Goal: Task Accomplishment & Management: Manage account settings

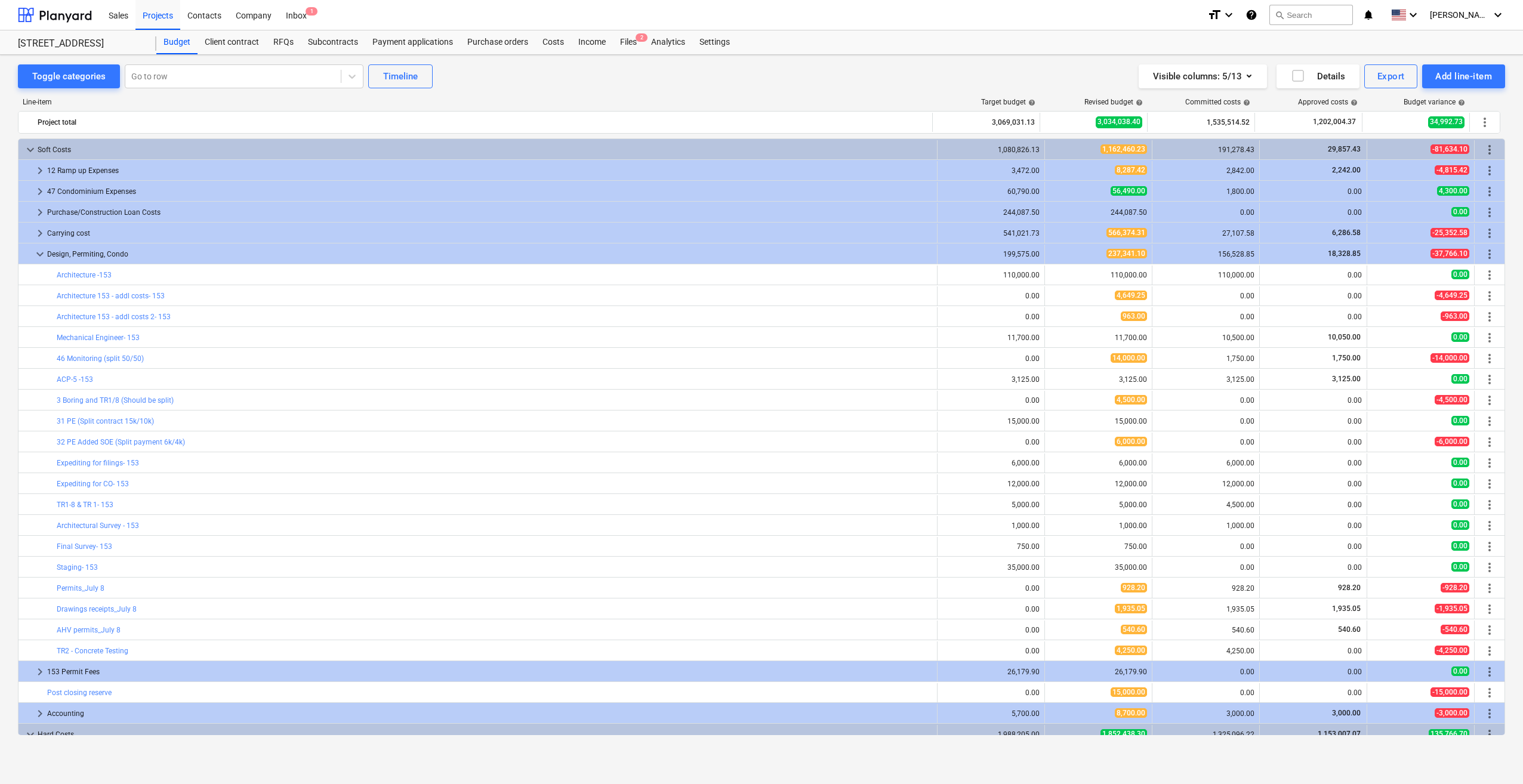
scroll to position [385, 0]
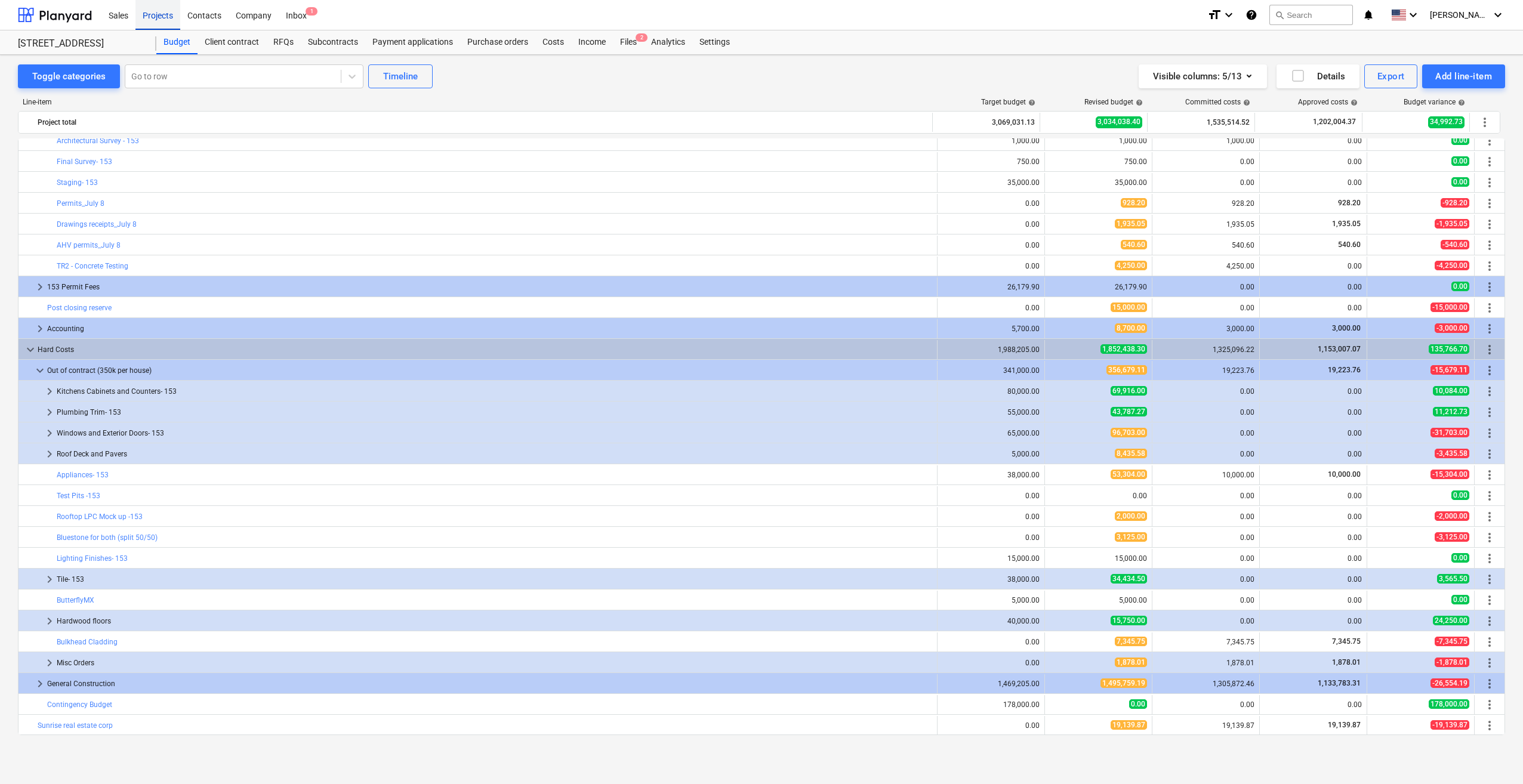
click at [177, 17] on div "Projects" at bounding box center [157, 14] width 45 height 30
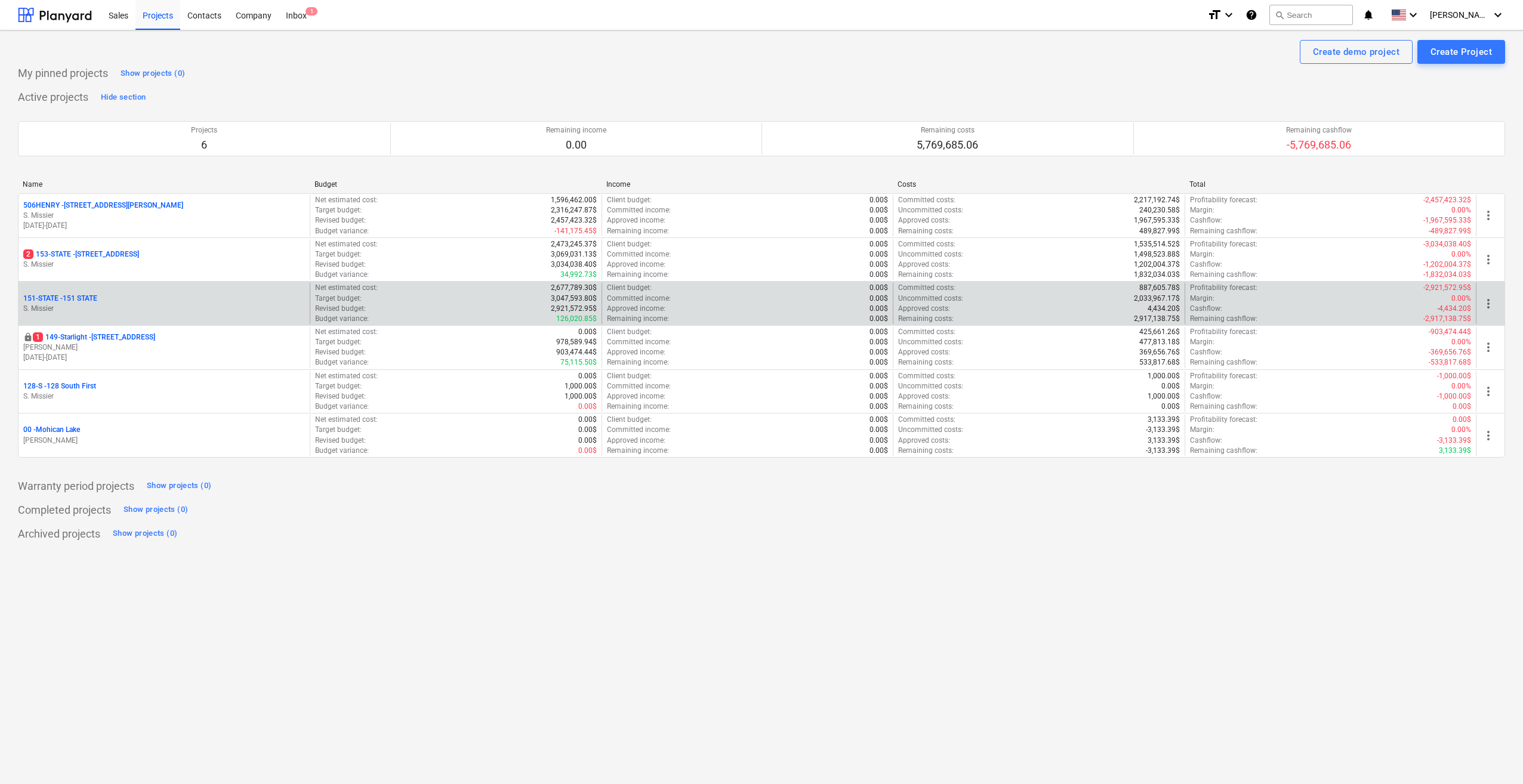
click at [61, 290] on div "151-STATE - 151 STATE S. Missier" at bounding box center [165, 304] width 292 height 41
click at [60, 297] on p "151-STATE - 151 STATE" at bounding box center [60, 298] width 74 height 10
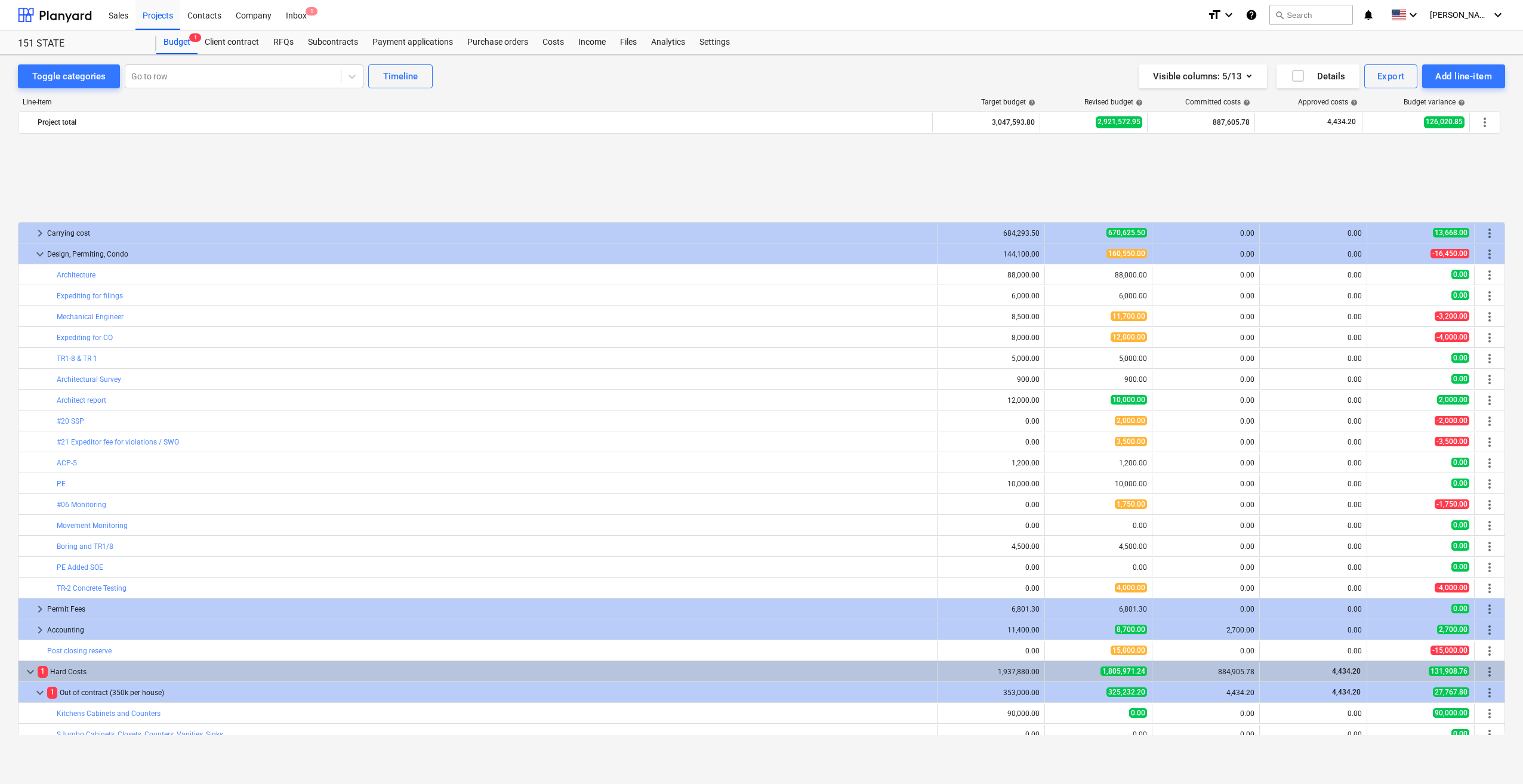
scroll to position [519, 0]
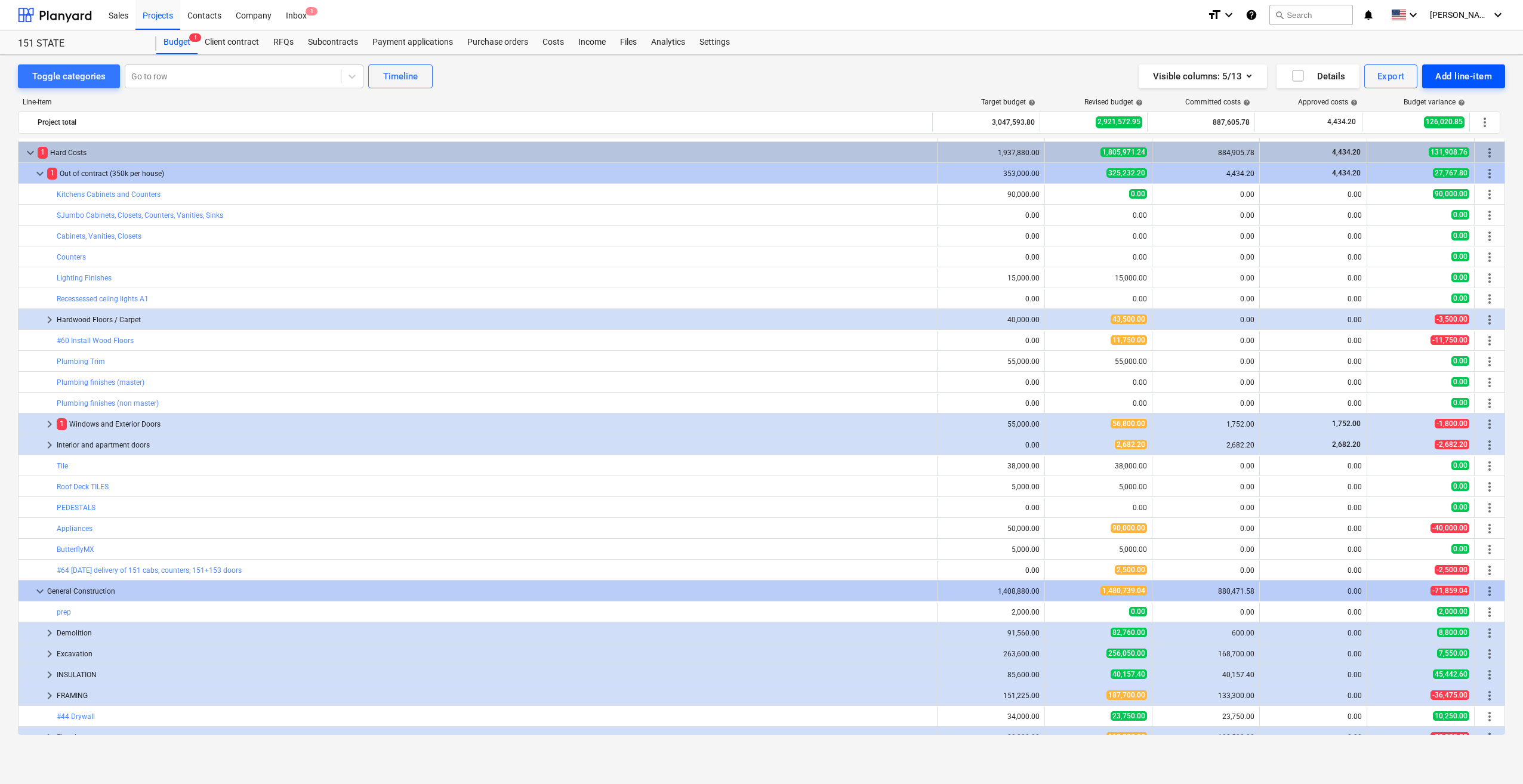
click at [1460, 80] on div "Add line-item" at bounding box center [1464, 76] width 57 height 16
click at [1420, 126] on div "Add custom" at bounding box center [1443, 127] width 124 height 21
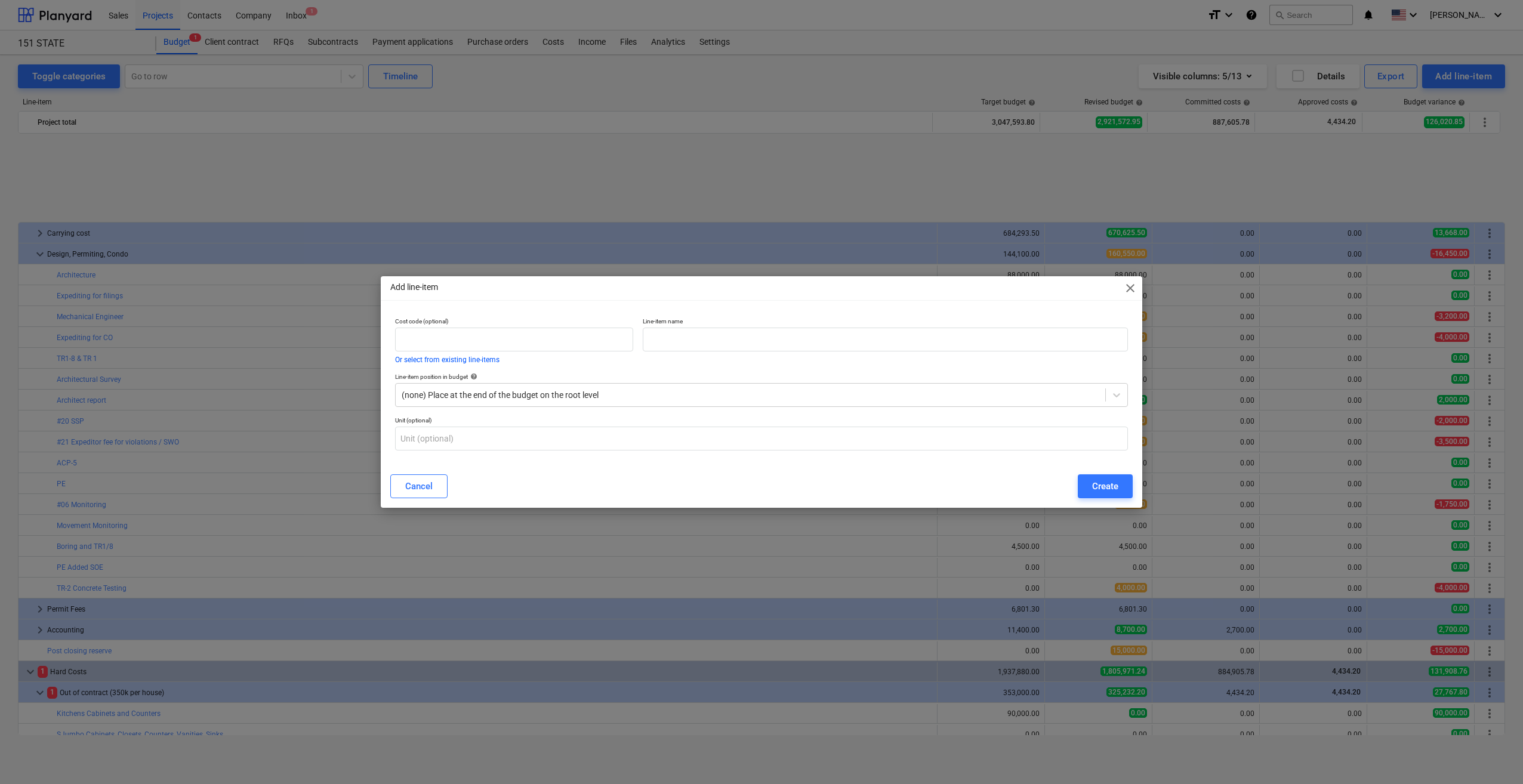
scroll to position [519, 0]
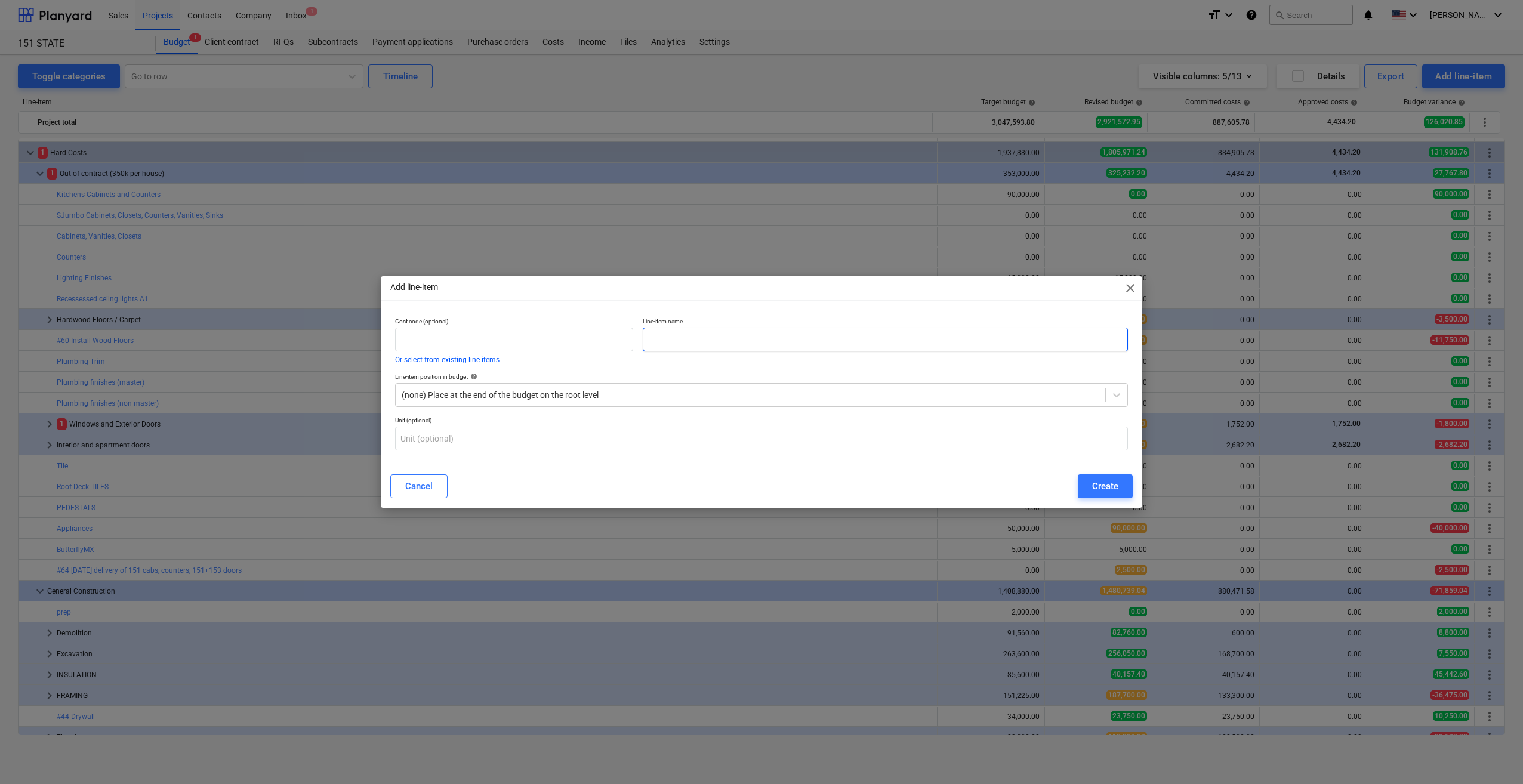
click at [737, 335] on input "text" at bounding box center [885, 339] width 485 height 24
click at [705, 343] on input "#68" at bounding box center [885, 339] width 485 height 24
paste input "remove fire escape ladder from first to 2nd floor add platform on 2nd floor ins…"
type input "#68 remove fire escape ladder from first to 2nd floor add platform on 2nd floor…"
click at [587, 394] on div at bounding box center [750, 395] width 698 height 12
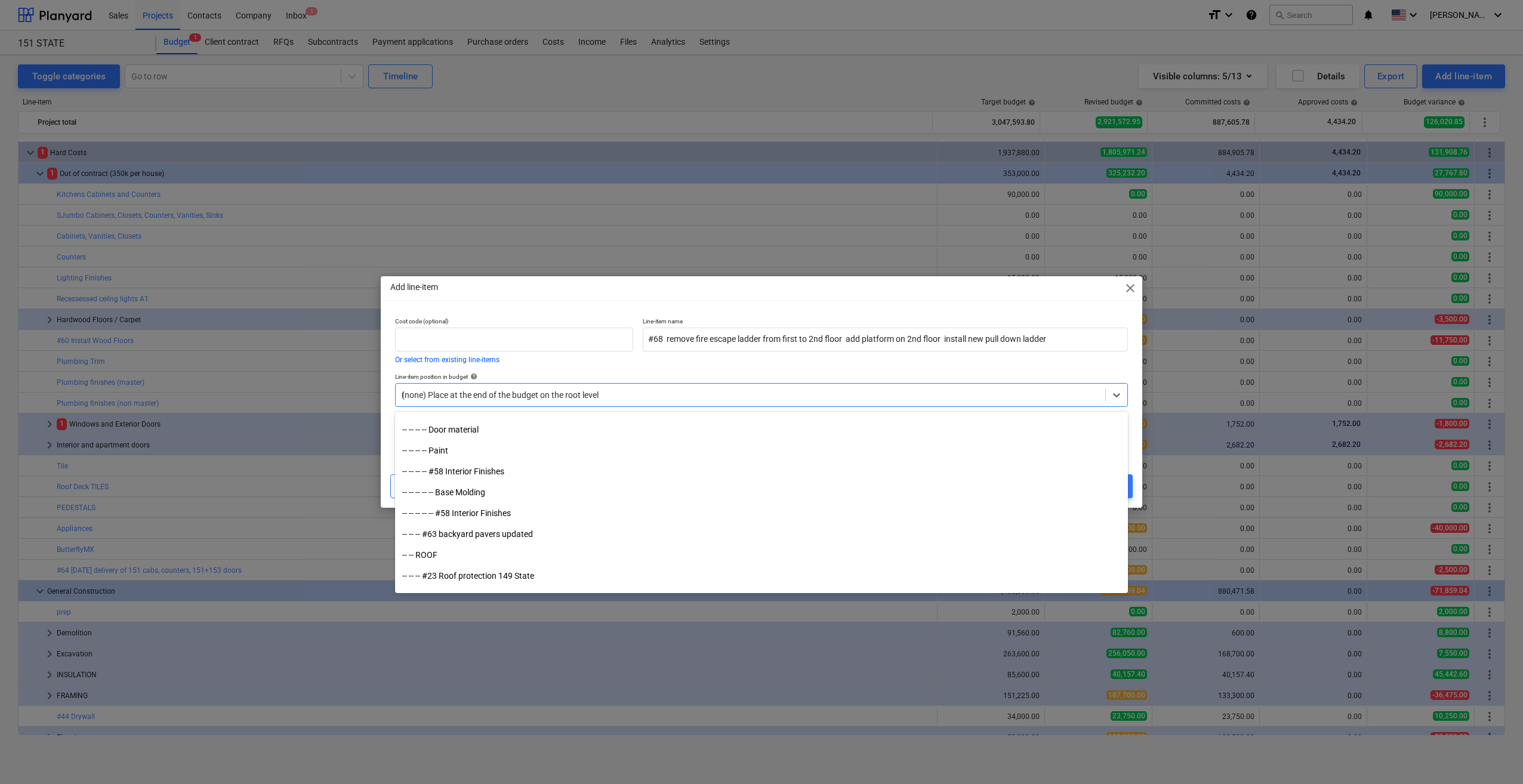
scroll to position [4142, 0]
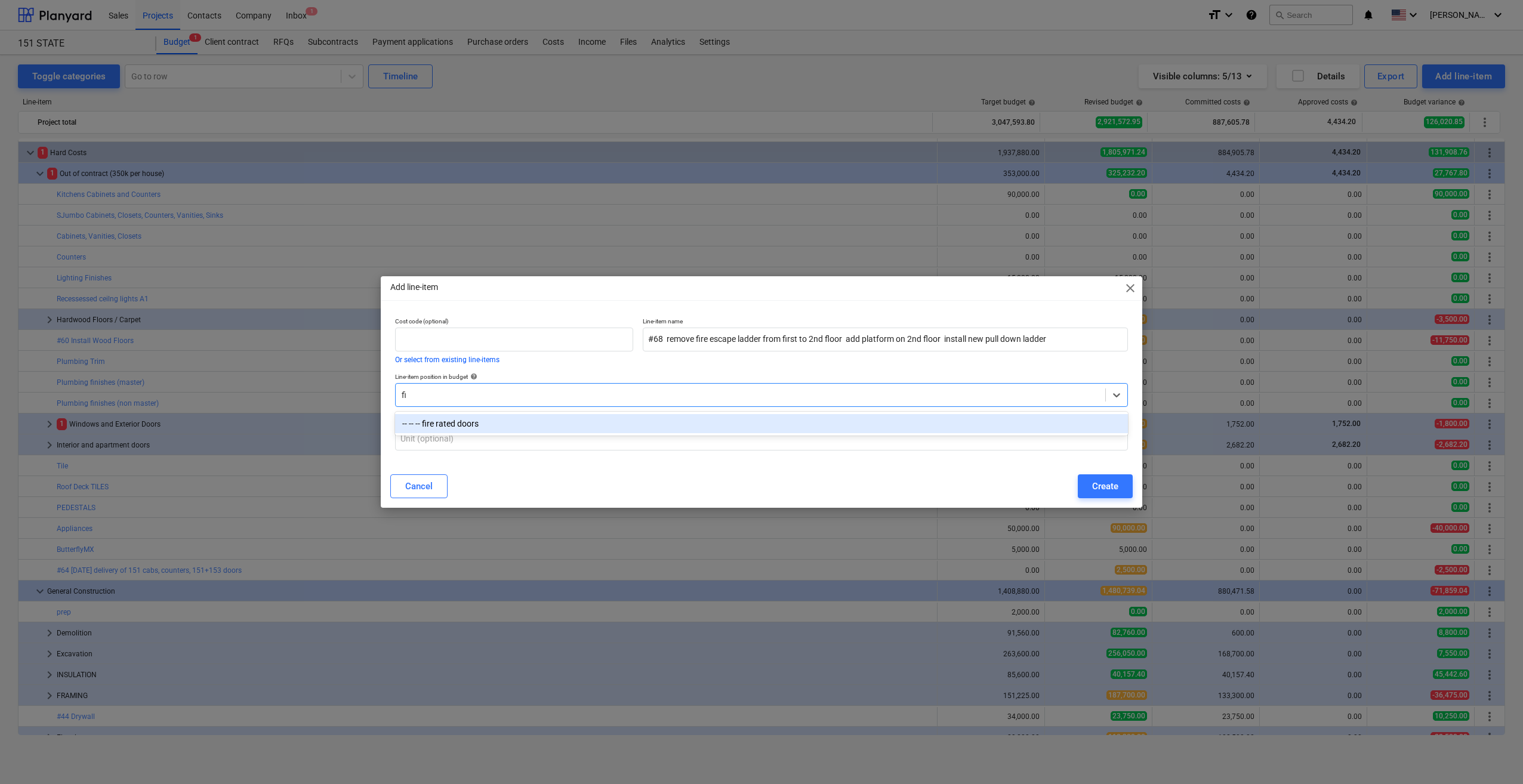
type input "f"
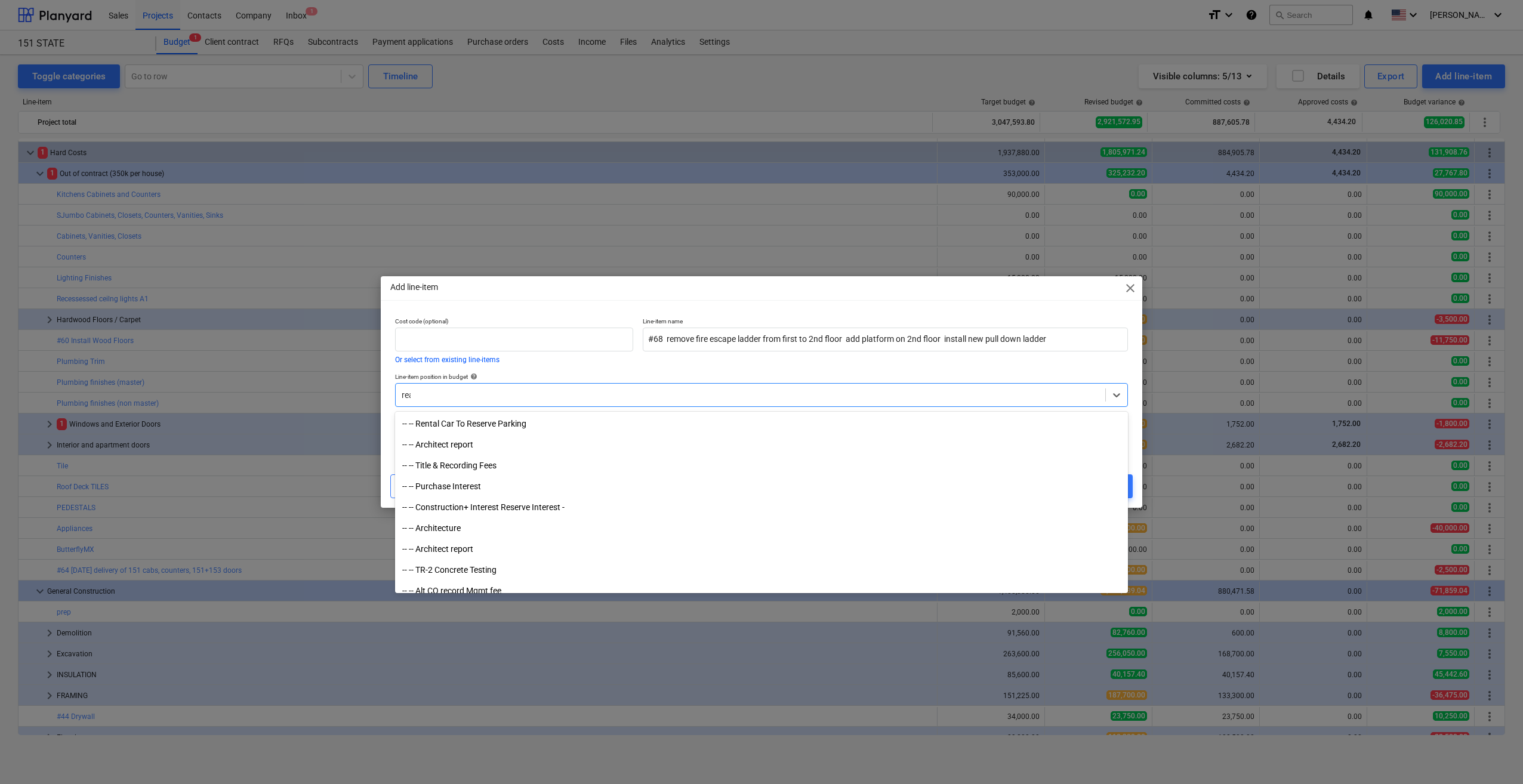
type input "rear"
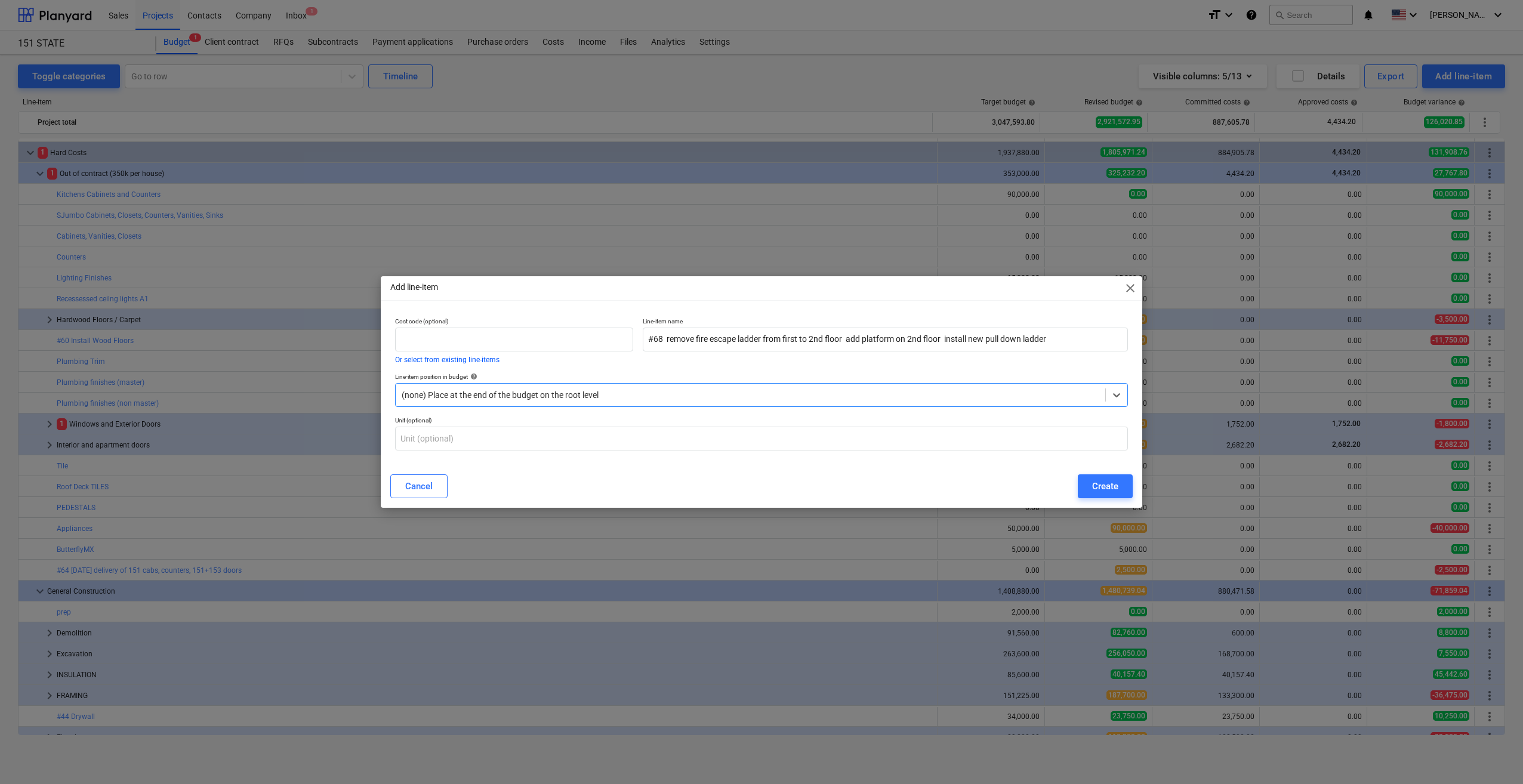
drag, startPoint x: 432, startPoint y: 388, endPoint x: 384, endPoint y: 390, distance: 48.0
click at [383, 390] on div "Cost code (optional) Or select from existing line-items Line-item name #68 remo…" at bounding box center [762, 389] width 762 height 153
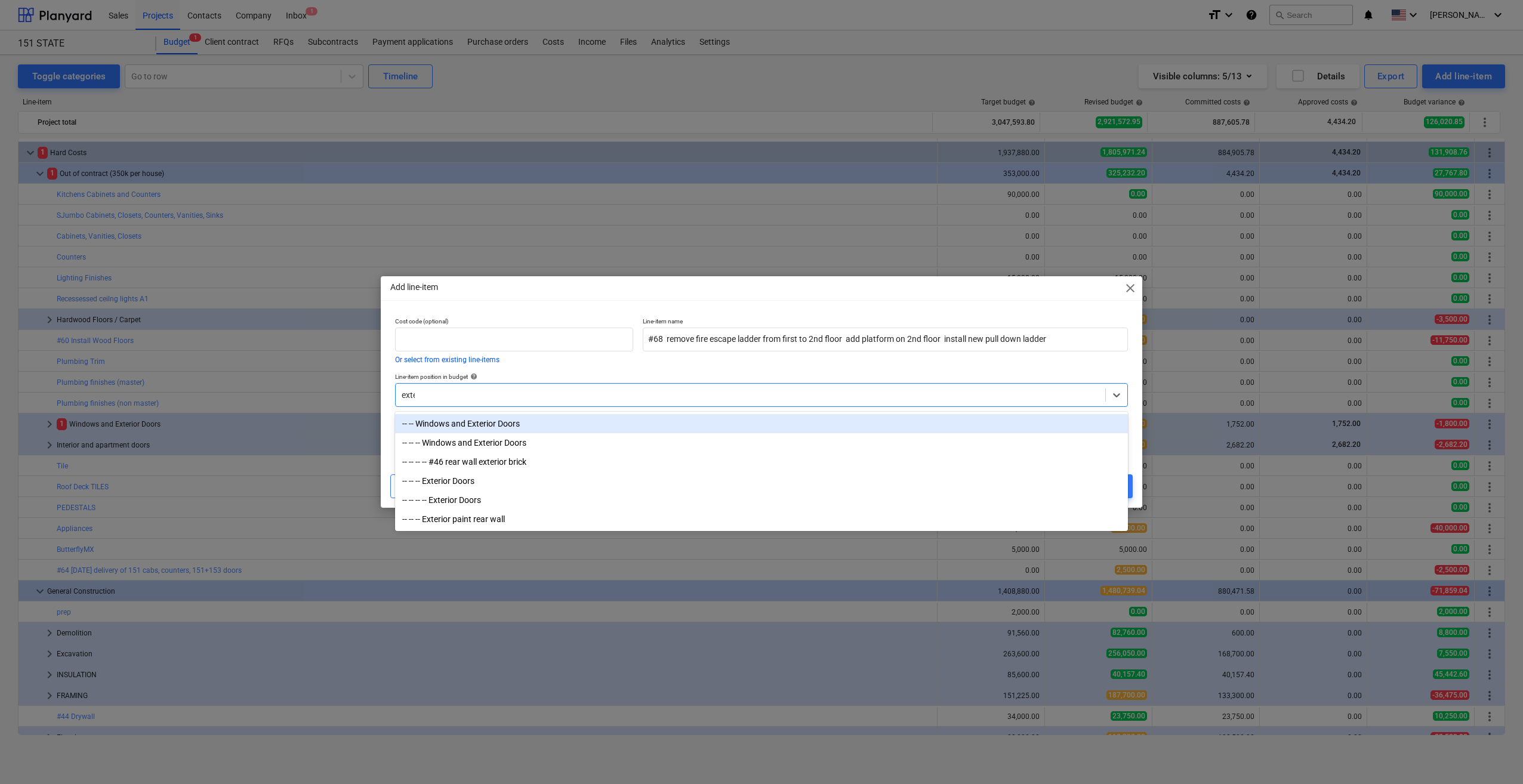
type input "exter"
click at [464, 425] on div "-- -- Windows and Exterior Doors" at bounding box center [761, 423] width 733 height 19
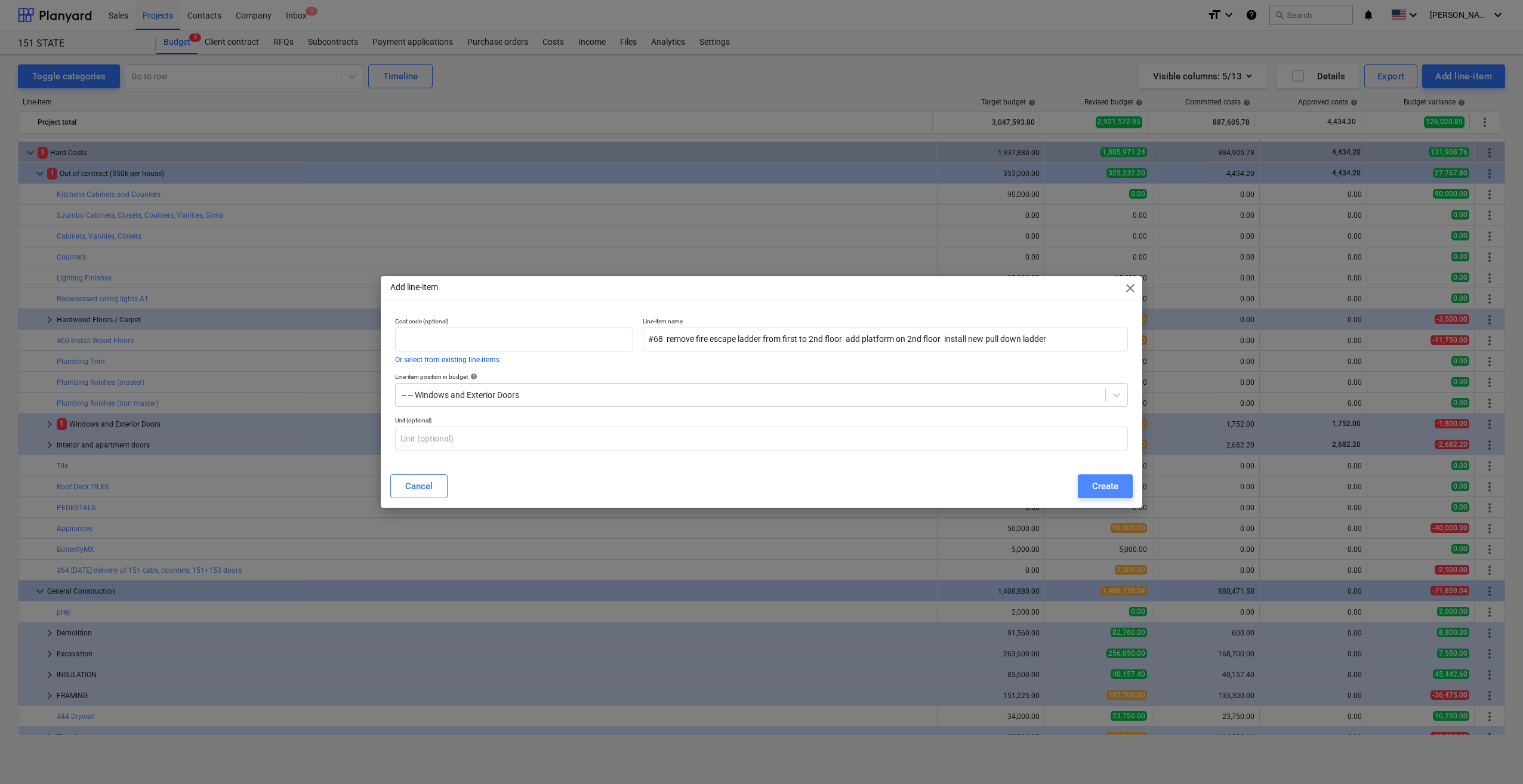
click at [1110, 484] on div "Create" at bounding box center [1105, 486] width 27 height 16
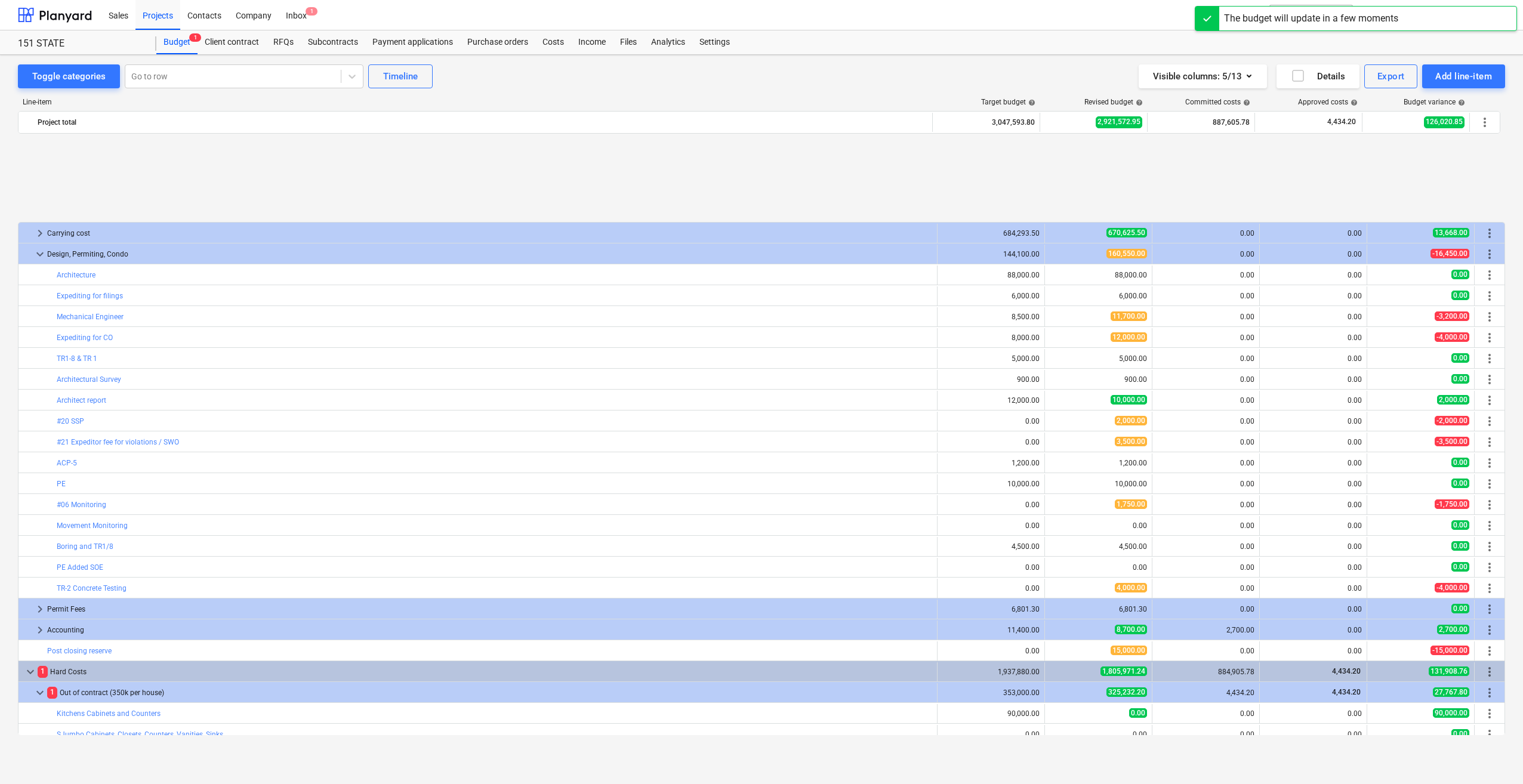
scroll to position [519, 0]
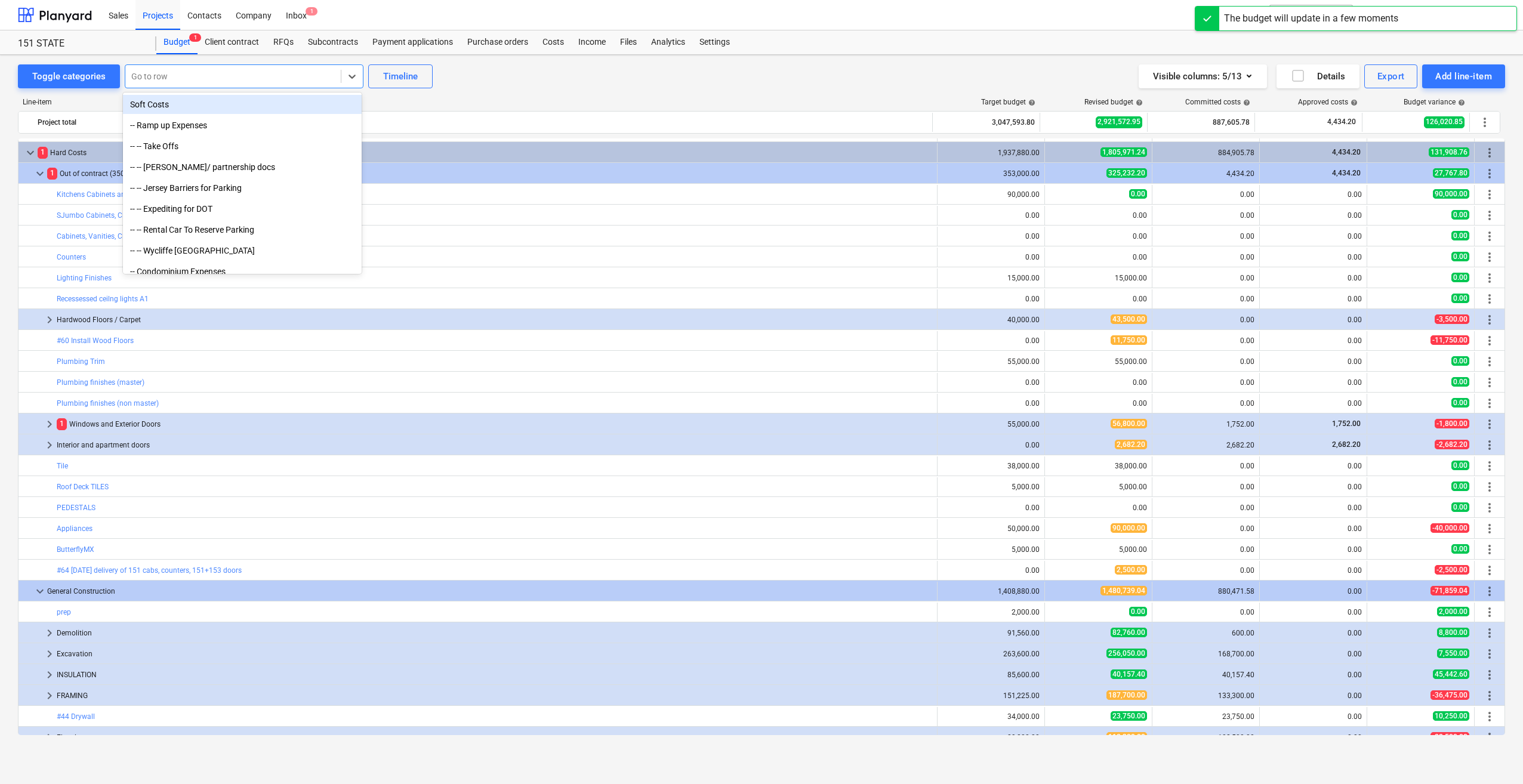
click at [213, 73] on div at bounding box center [233, 76] width 203 height 12
type input "es"
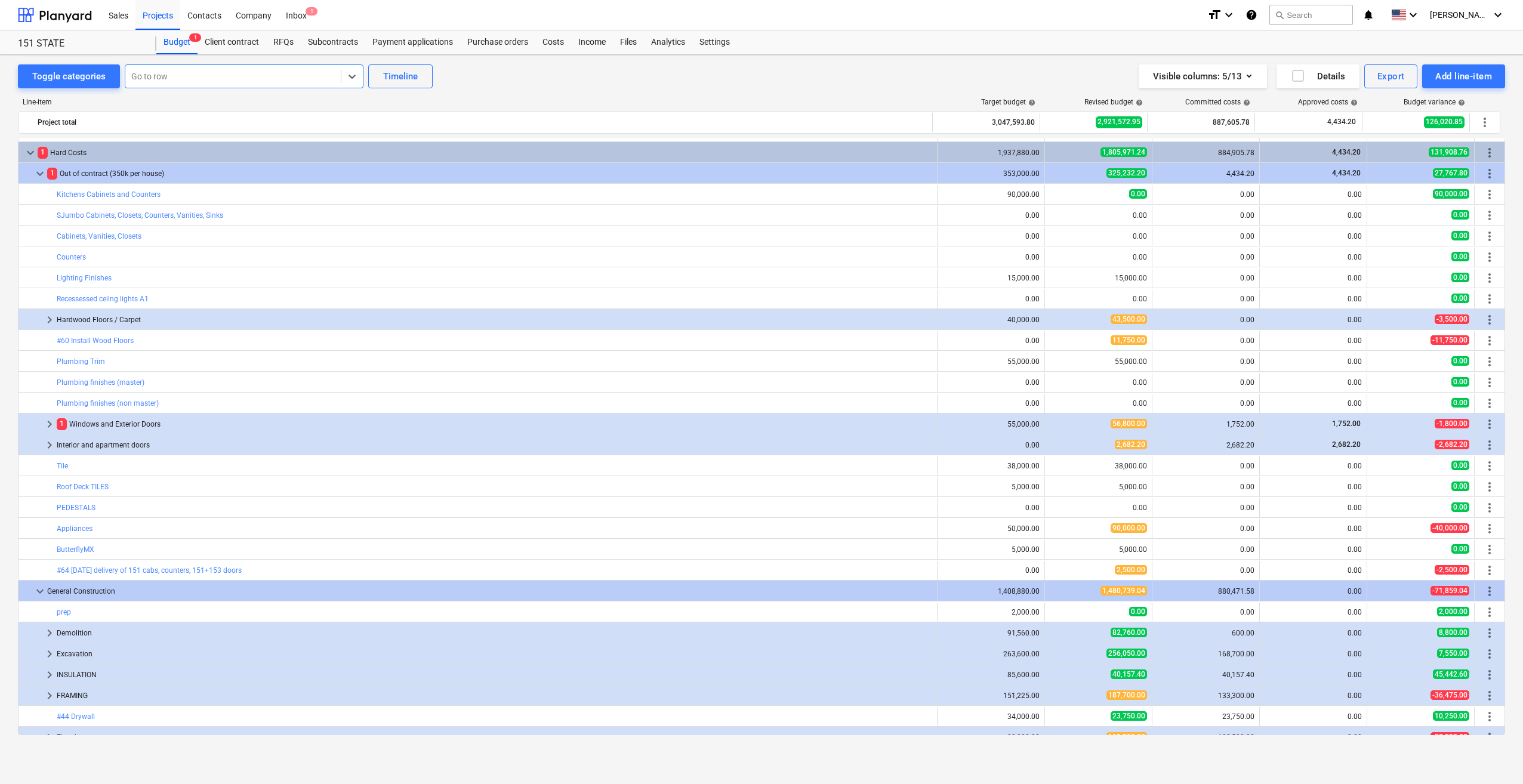
drag, startPoint x: 189, startPoint y: 77, endPoint x: 137, endPoint y: 78, distance: 52.0
click at [137, 78] on div at bounding box center [233, 76] width 203 height 12
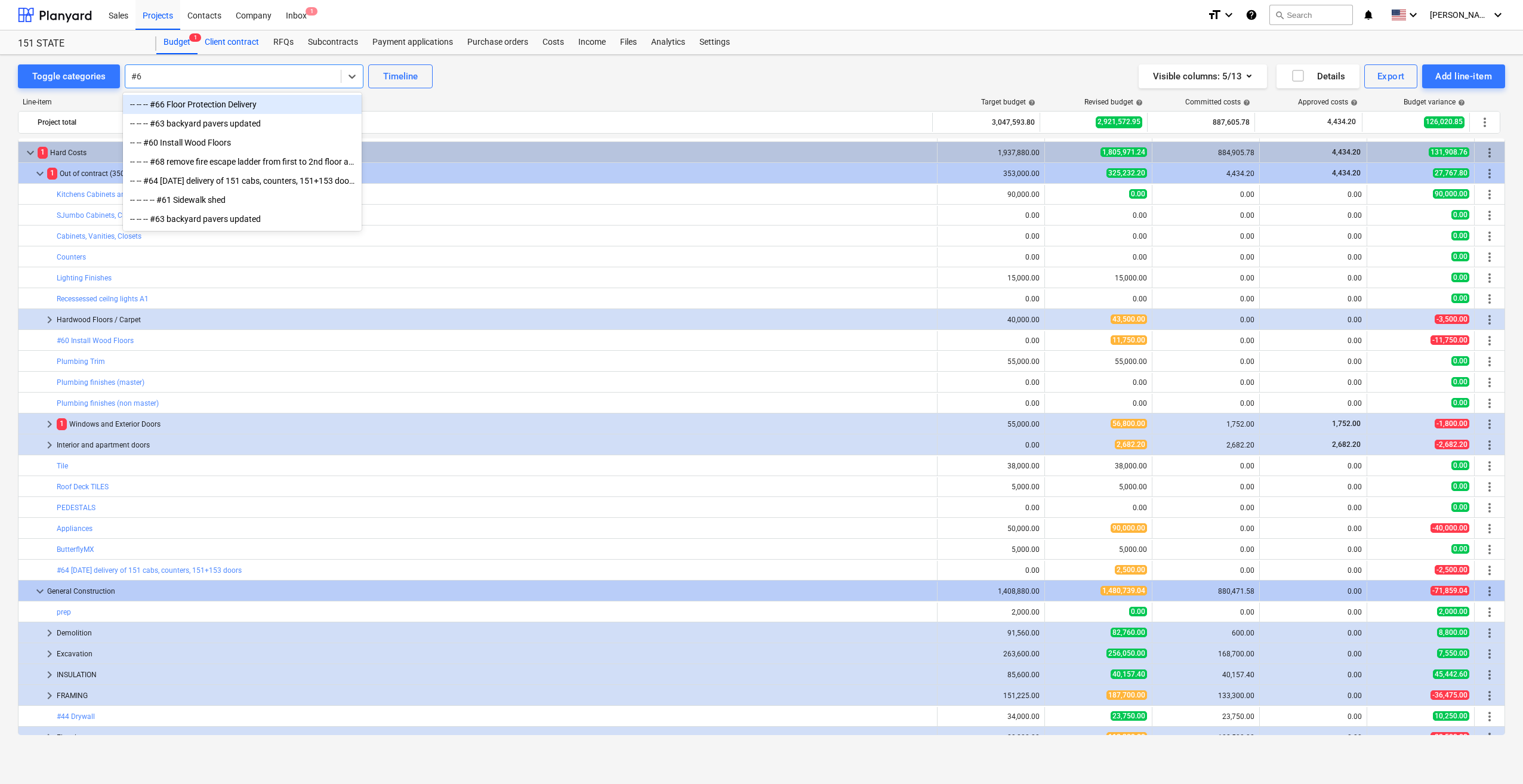
type input "#68"
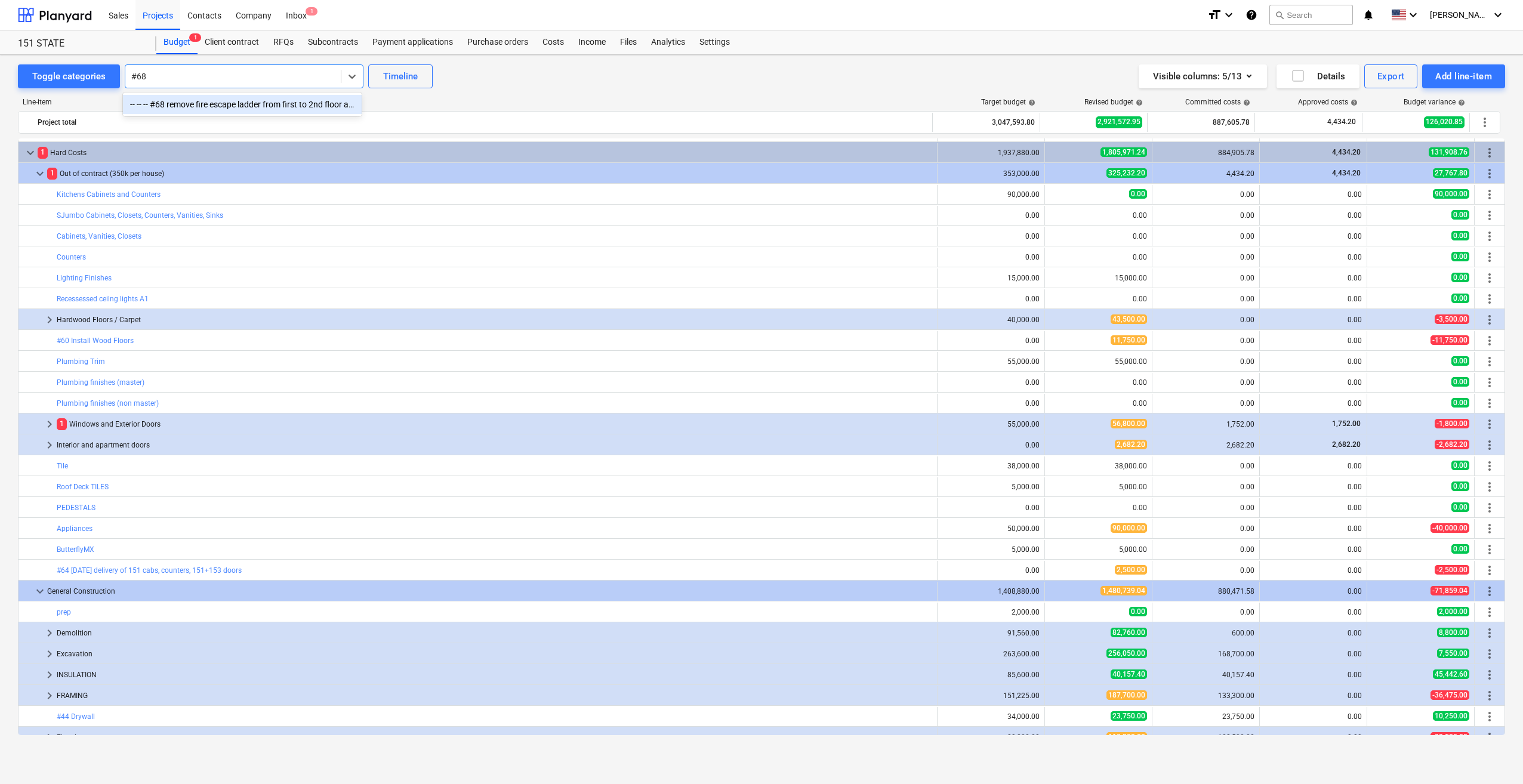
click at [205, 106] on div "-- -- -- #68 remove fire escape ladder from first to 2nd floor add platform on …" at bounding box center [242, 104] width 238 height 19
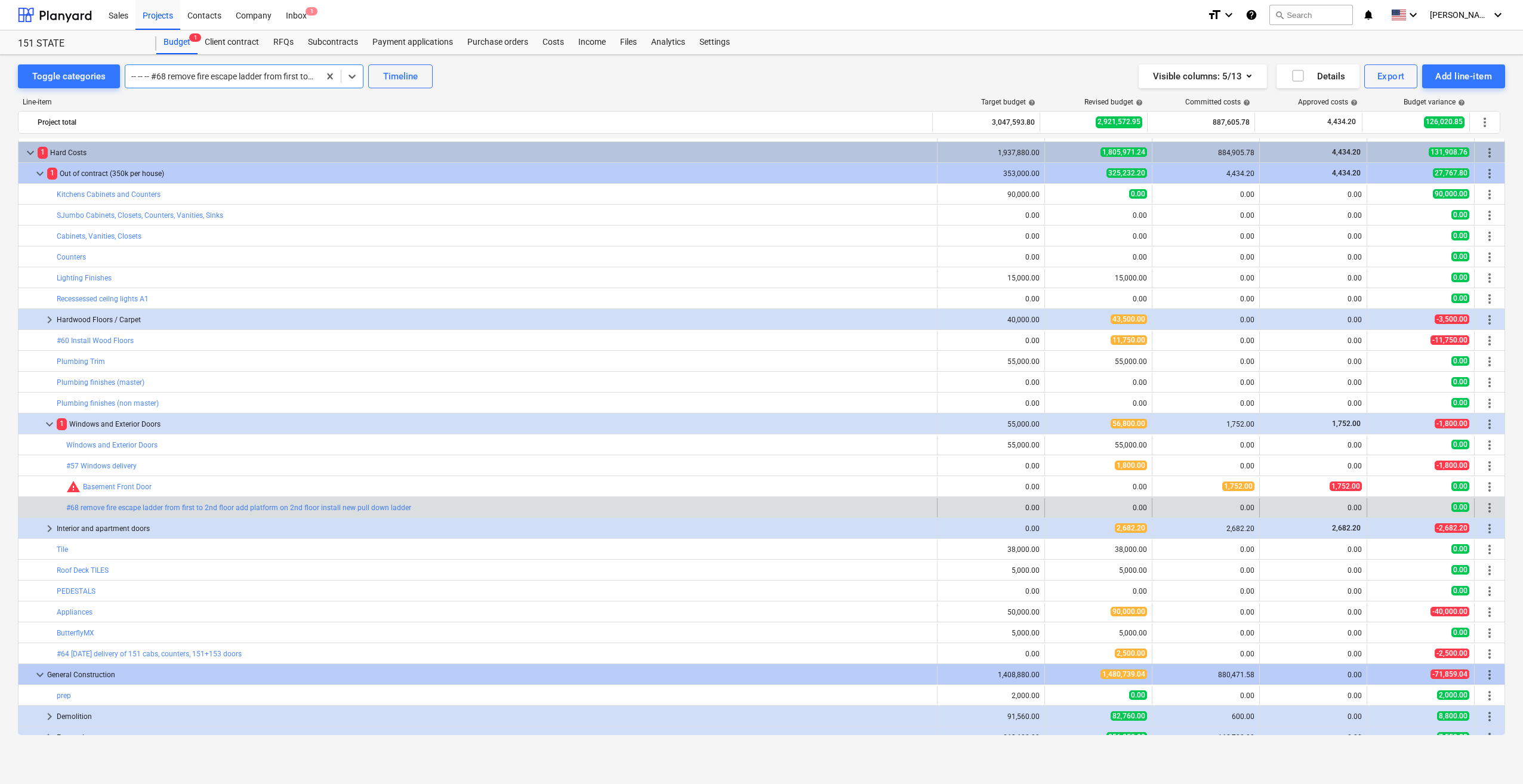
scroll to position [761, 0]
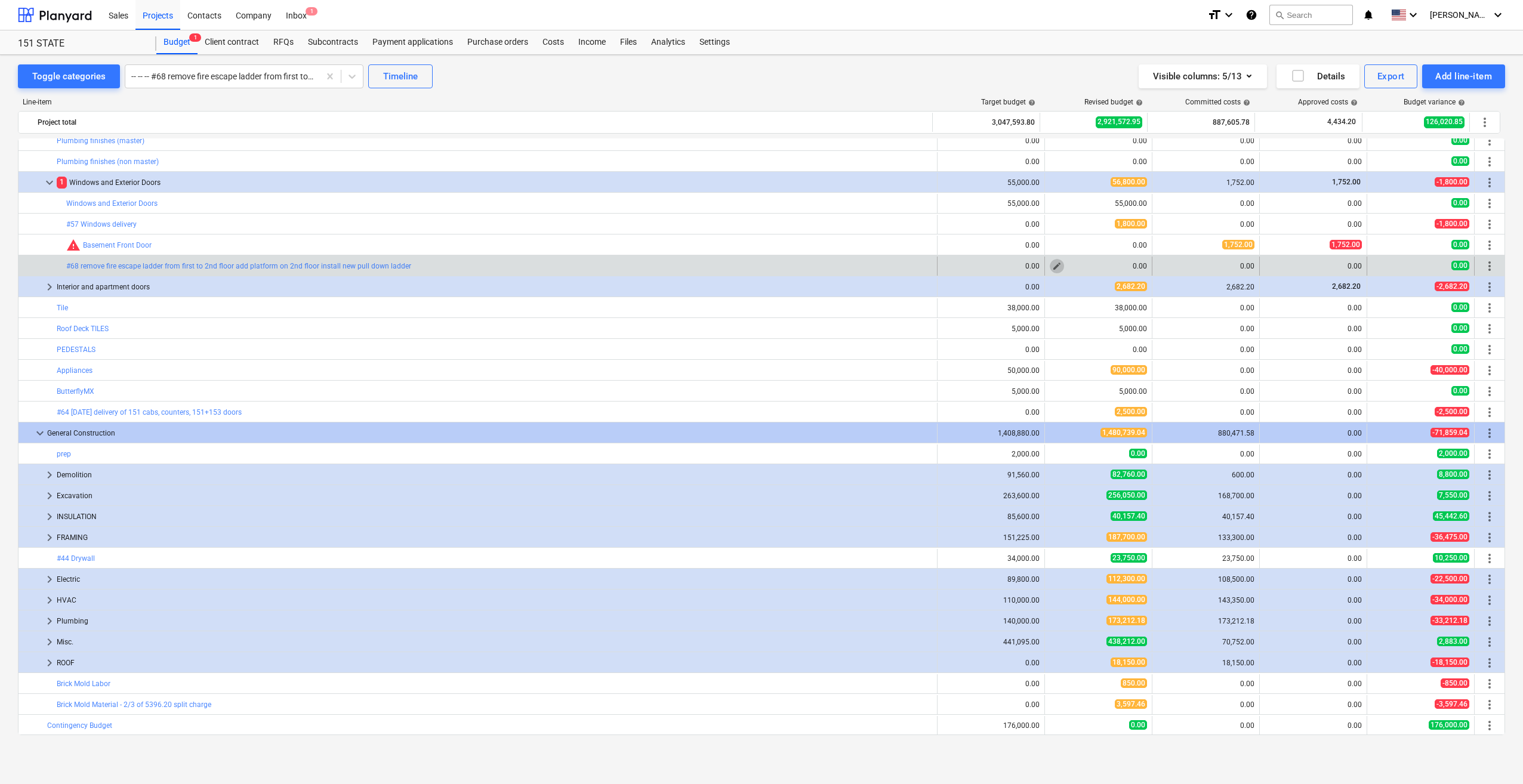
click at [1052, 262] on span "edit" at bounding box center [1057, 266] width 10 height 10
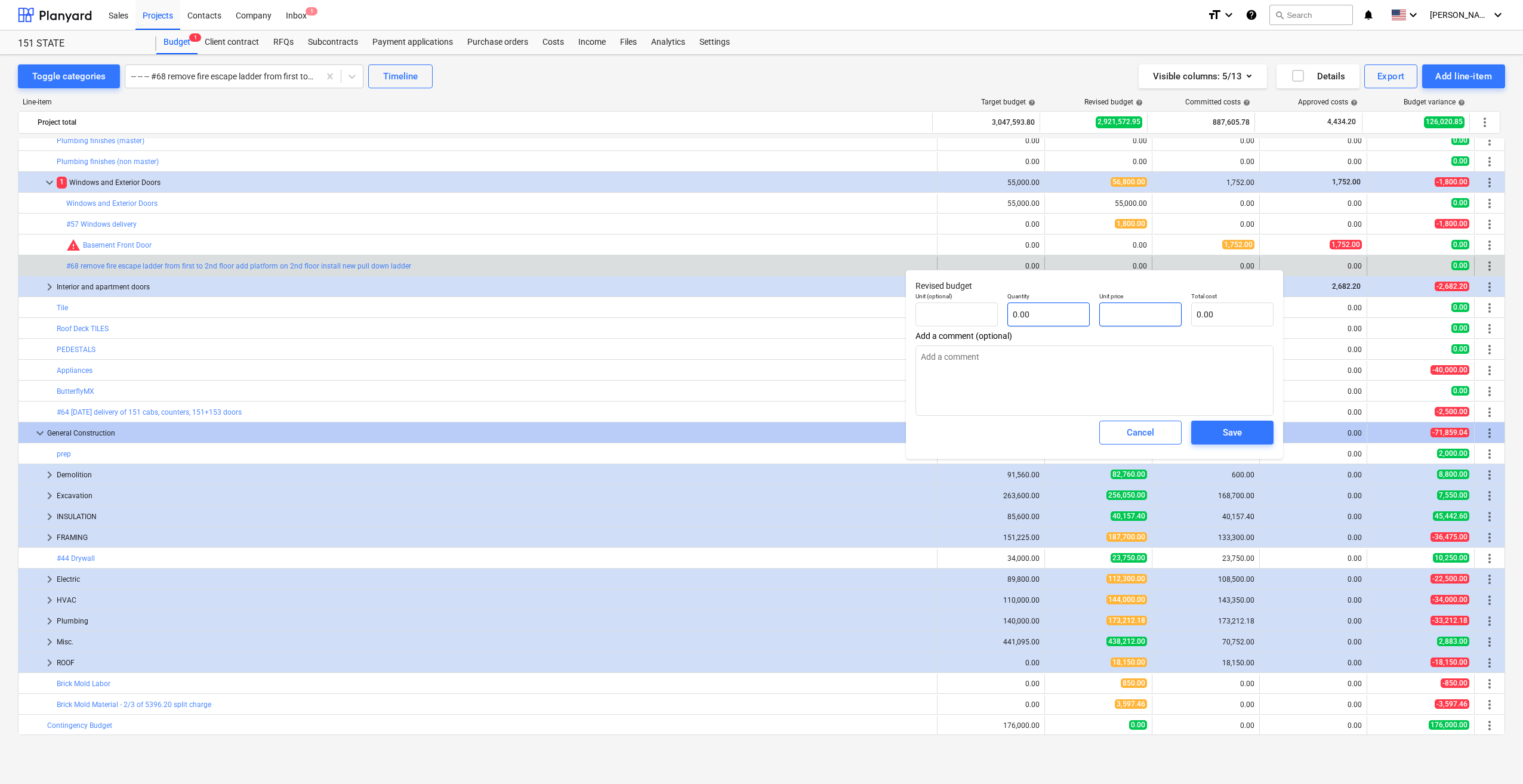
drag, startPoint x: 1135, startPoint y: 318, endPoint x: 1073, endPoint y: 319, distance: 62.0
click at [1073, 319] on div "Unit (optional) Quantity 0.00 Unit price Total cost 0.00" at bounding box center [1094, 309] width 367 height 43
type input "pcs"
type input "3"
type textarea "x"
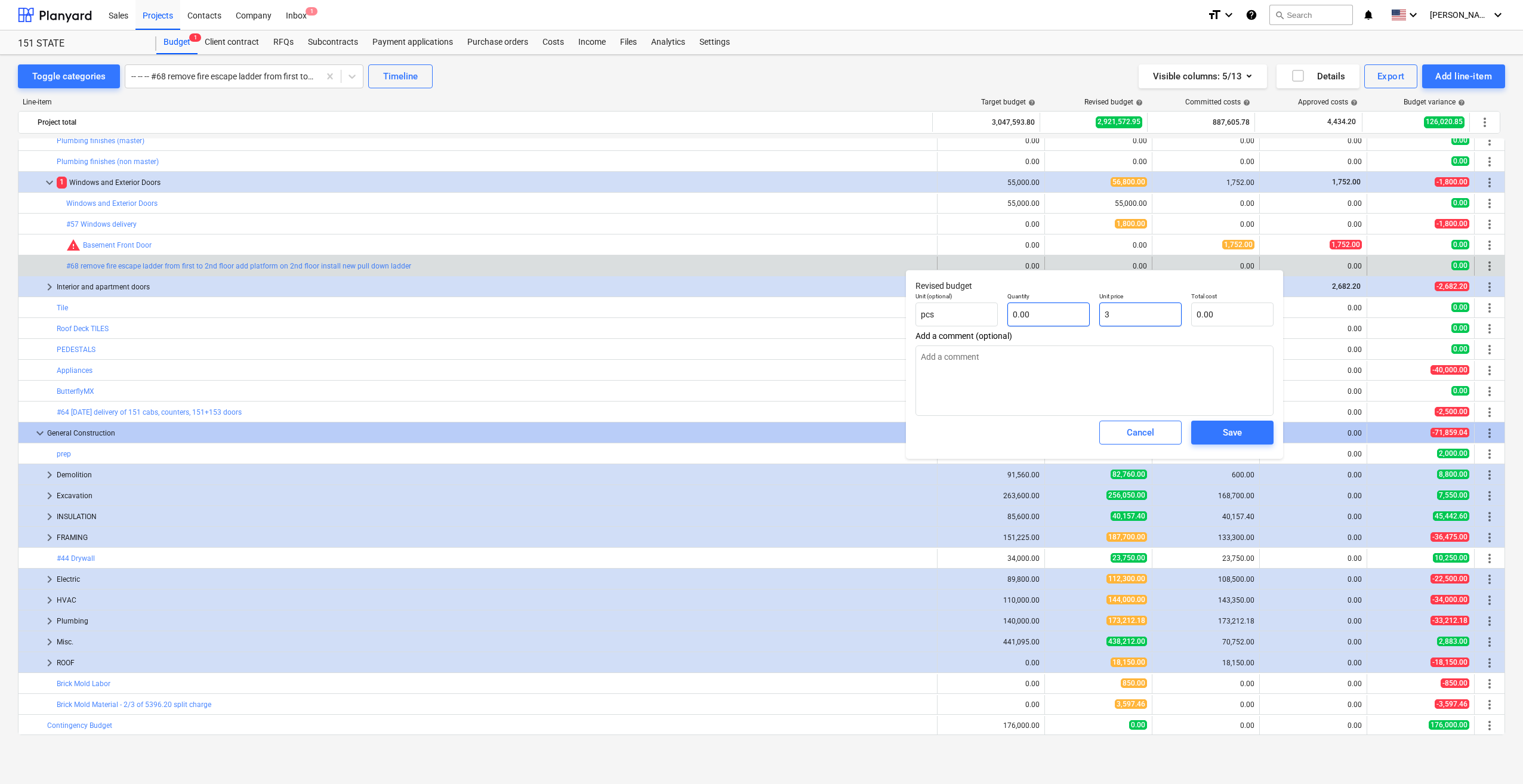
type input "1.00"
type input "3.00"
type input "35"
type textarea "x"
type input "35.00"
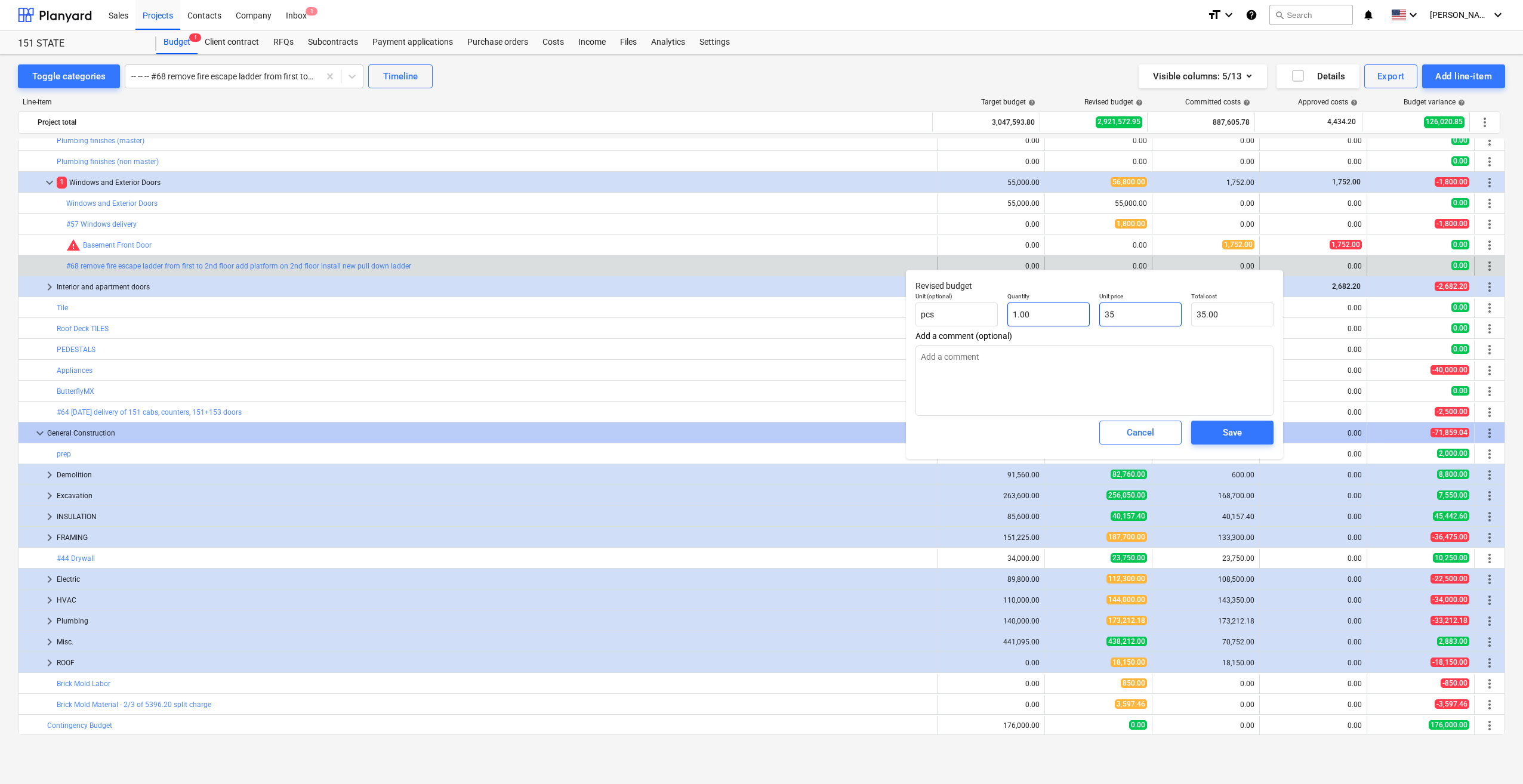
type input "350"
type textarea "x"
type input "350.00"
type input "3500"
type textarea "x"
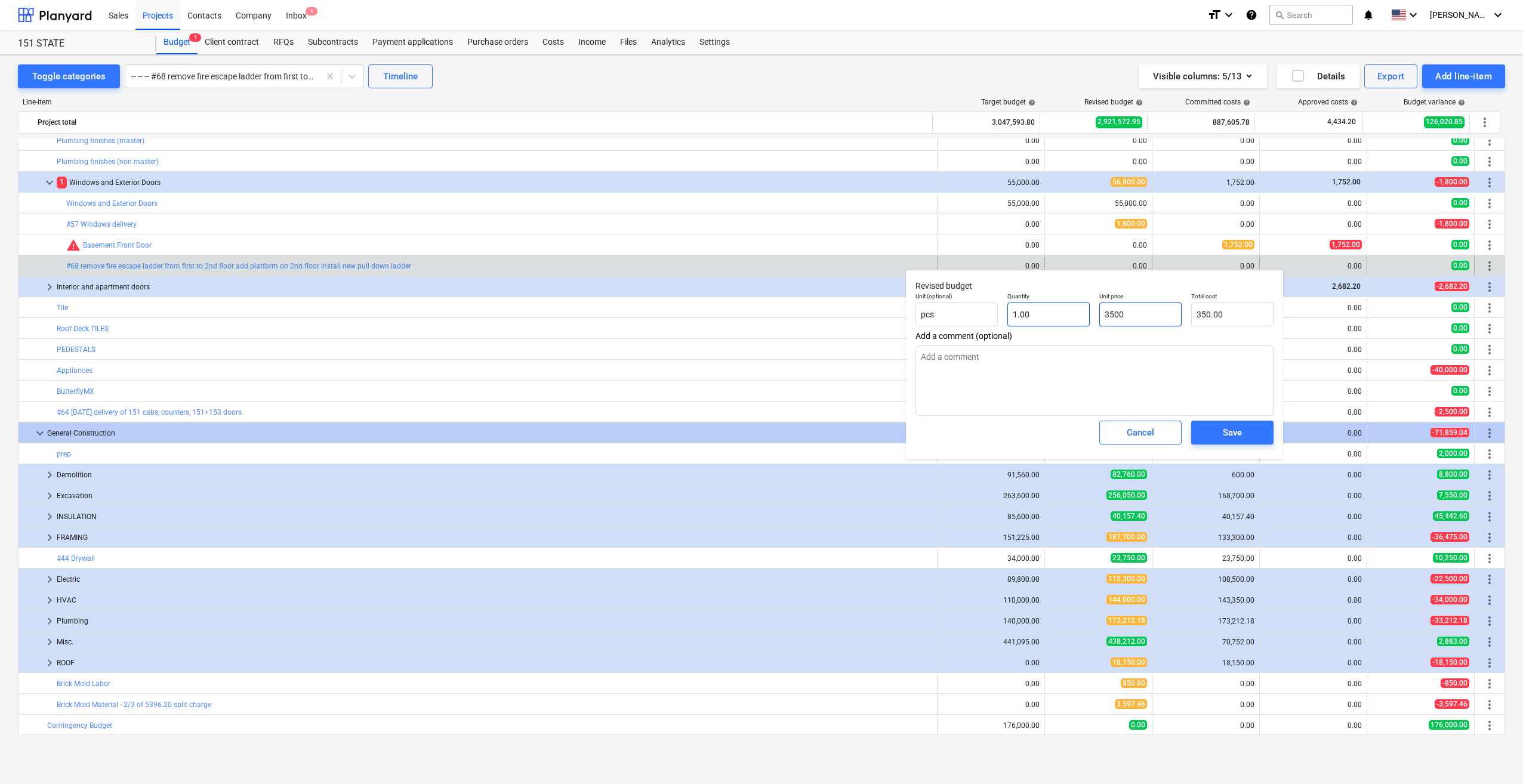
type input "3,500.00"
click at [1232, 434] on div "Save" at bounding box center [1232, 432] width 19 height 16
type textarea "x"
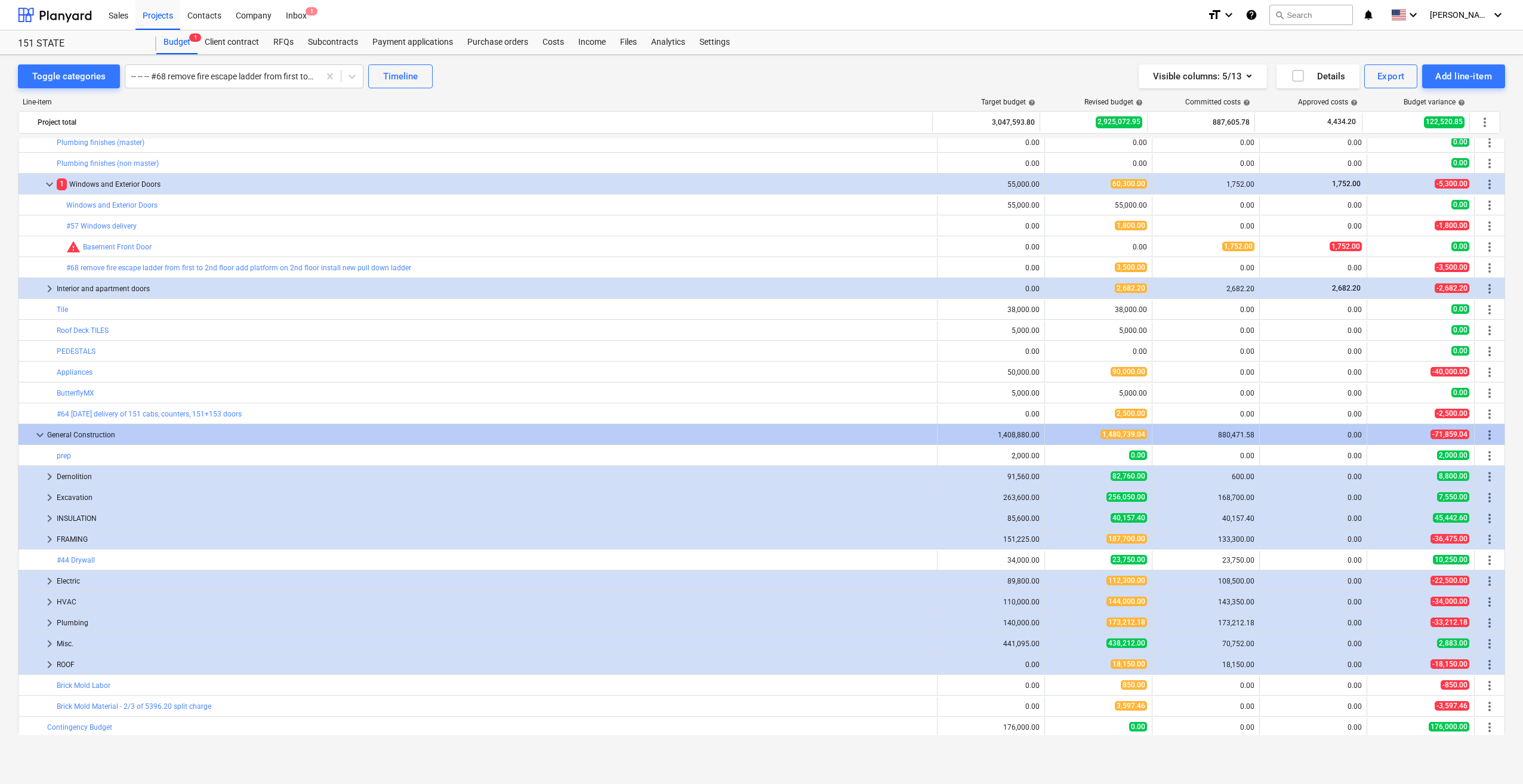
scroll to position [759, 0]
click at [154, 18] on div "Projects" at bounding box center [157, 14] width 45 height 30
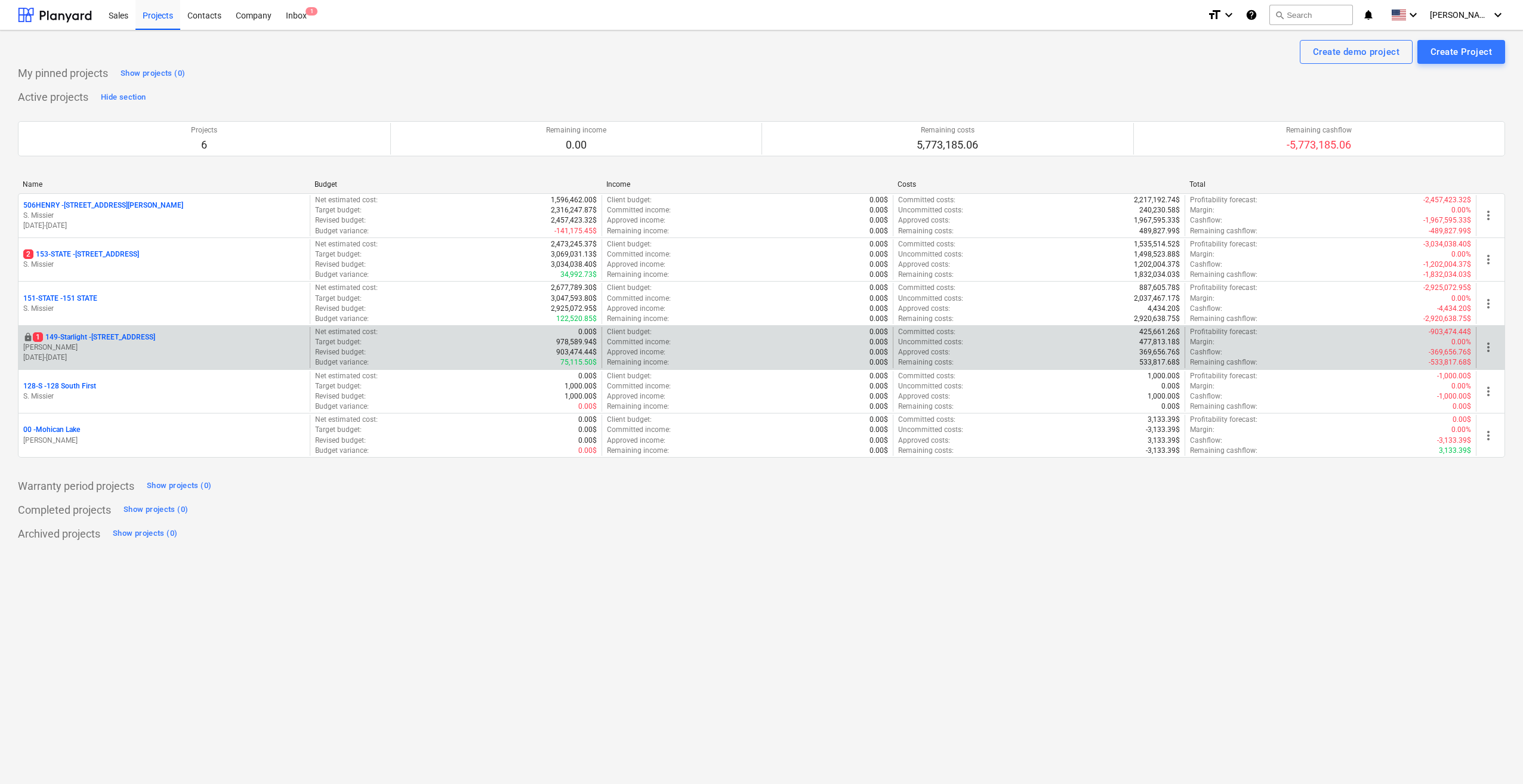
click at [85, 336] on p "1 149-Starlight - [STREET_ADDRESS]" at bounding box center [94, 337] width 122 height 10
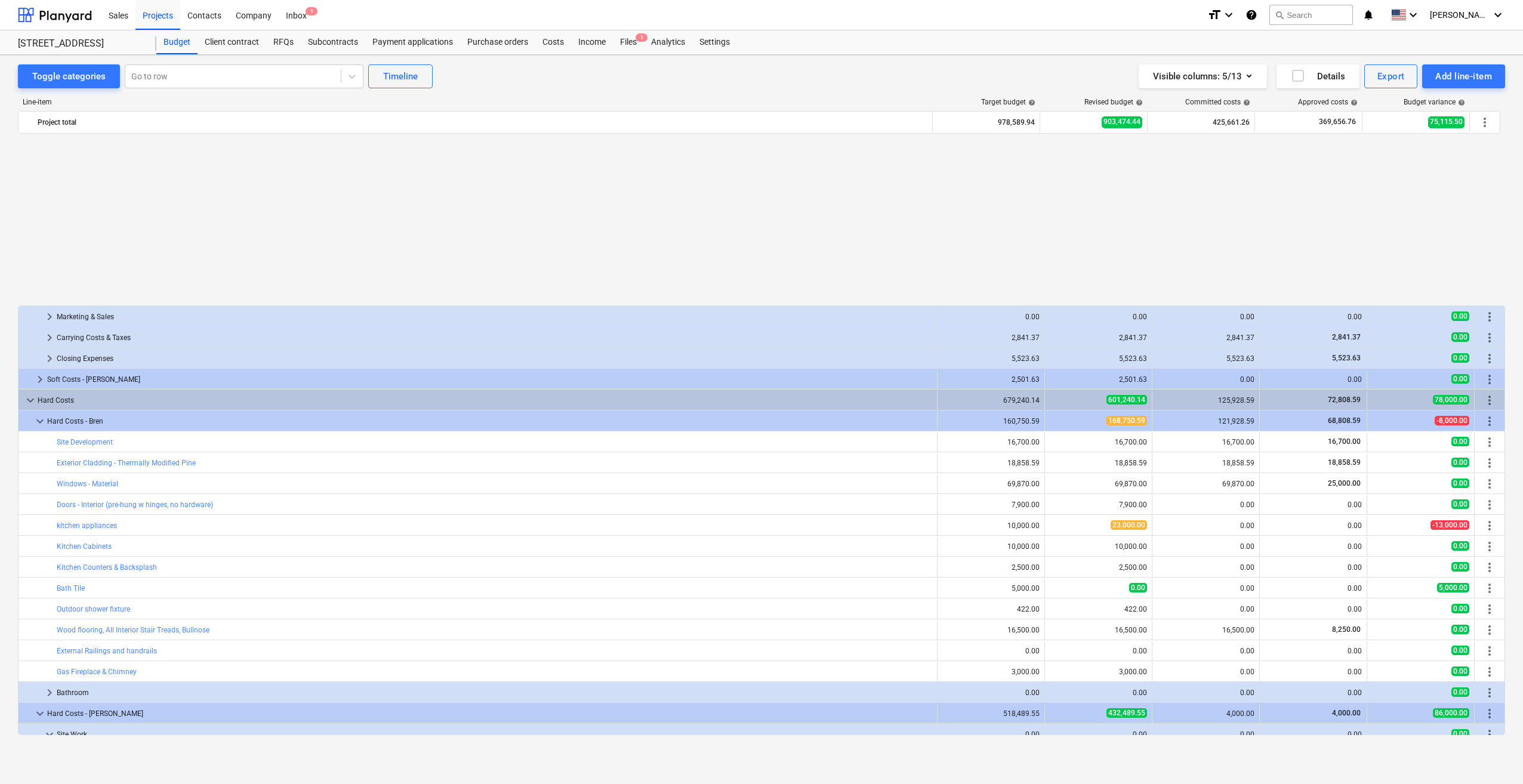
scroll to position [604, 0]
